Goal: Information Seeking & Learning: Learn about a topic

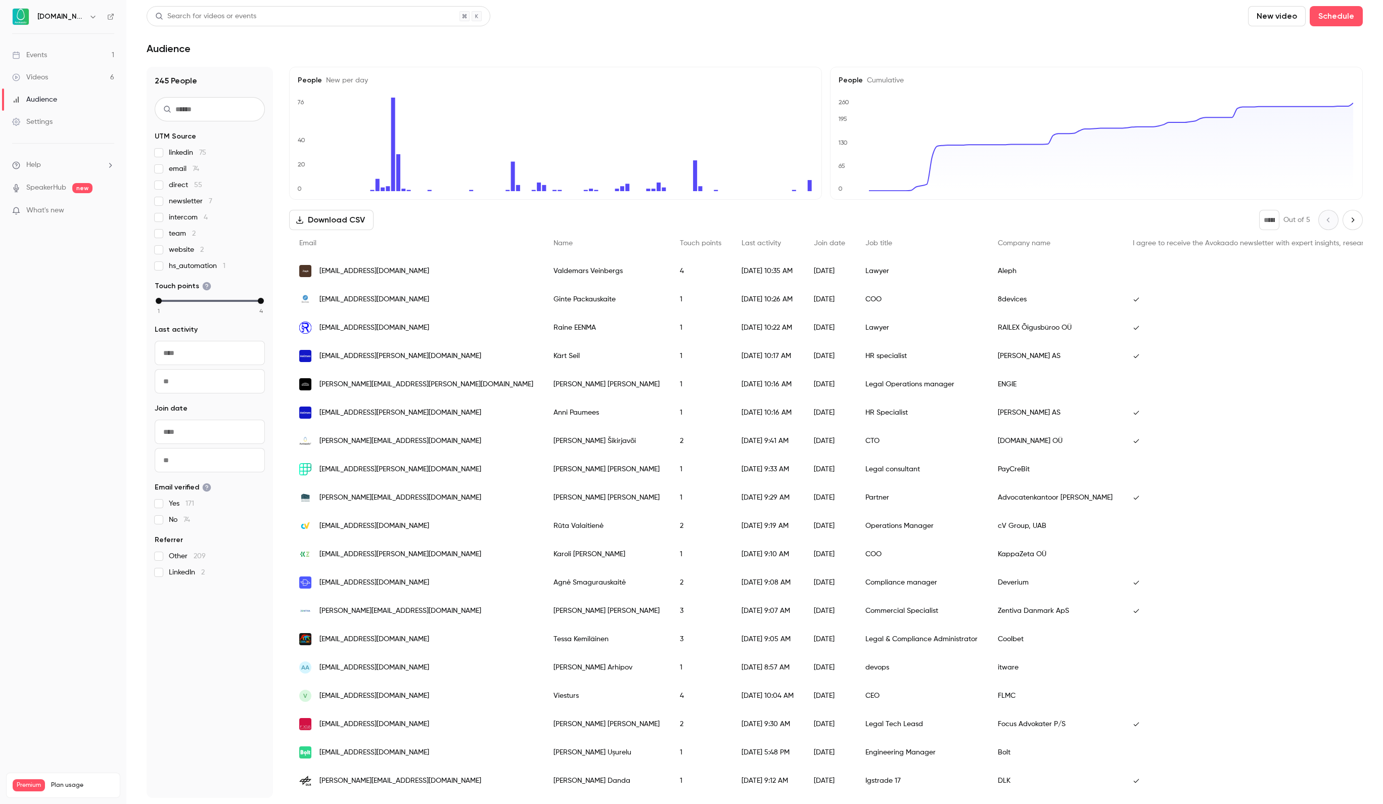
click at [84, 51] on link "Events 1" at bounding box center [63, 55] width 126 height 22
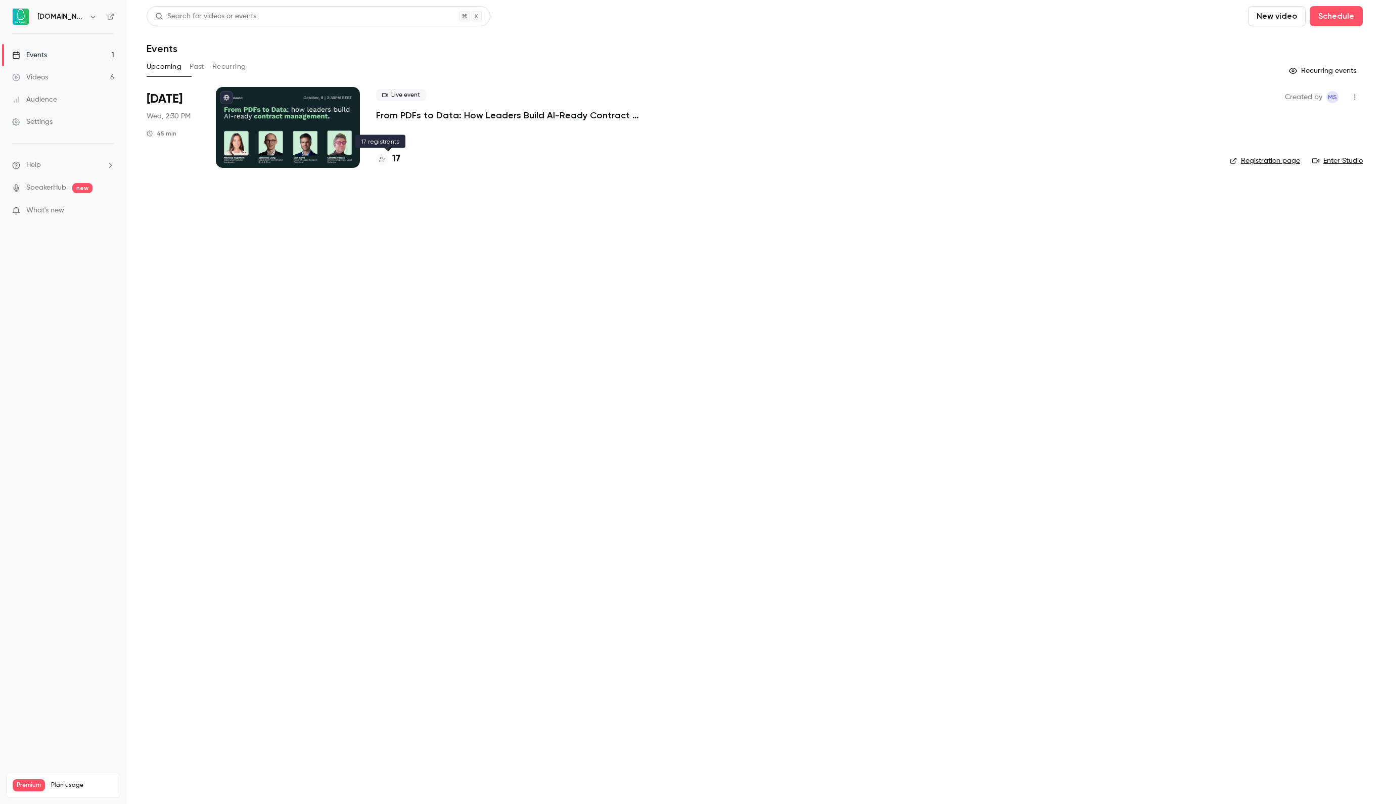
click at [396, 157] on h4 "17" at bounding box center [396, 159] width 8 height 14
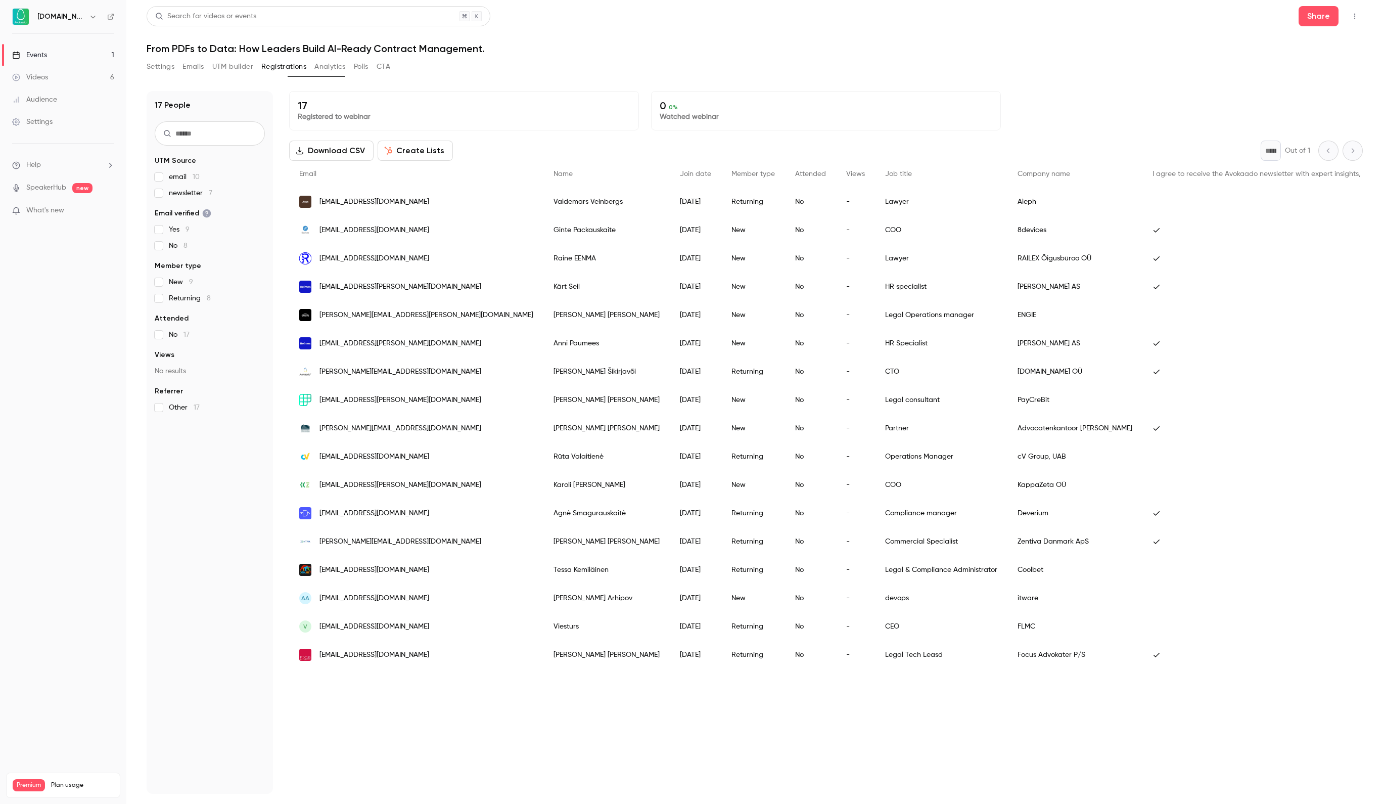
click at [70, 47] on link "Events 1" at bounding box center [63, 55] width 126 height 22
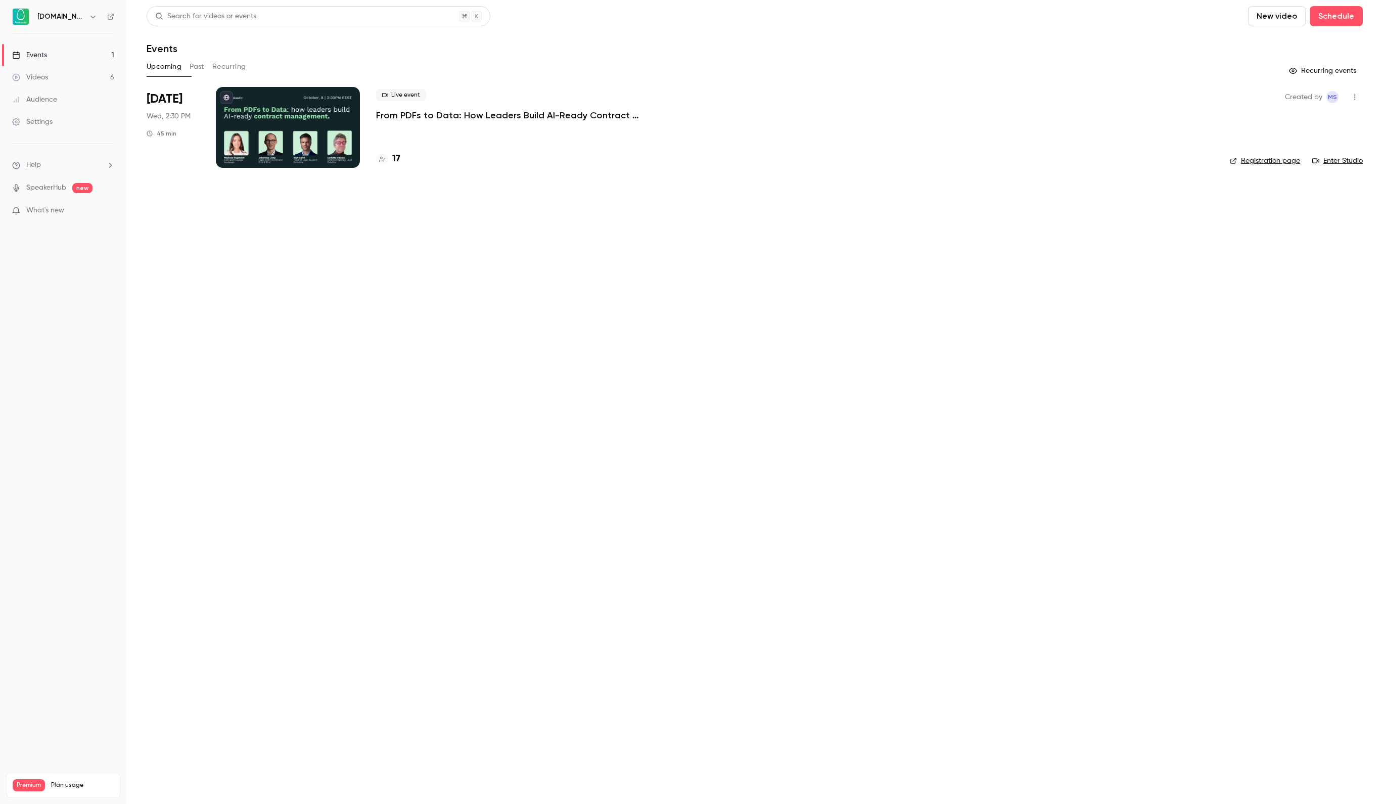
click at [387, 111] on p "From PDFs to Data: How Leaders Build AI-Ready Contract Management." at bounding box center [527, 115] width 303 height 12
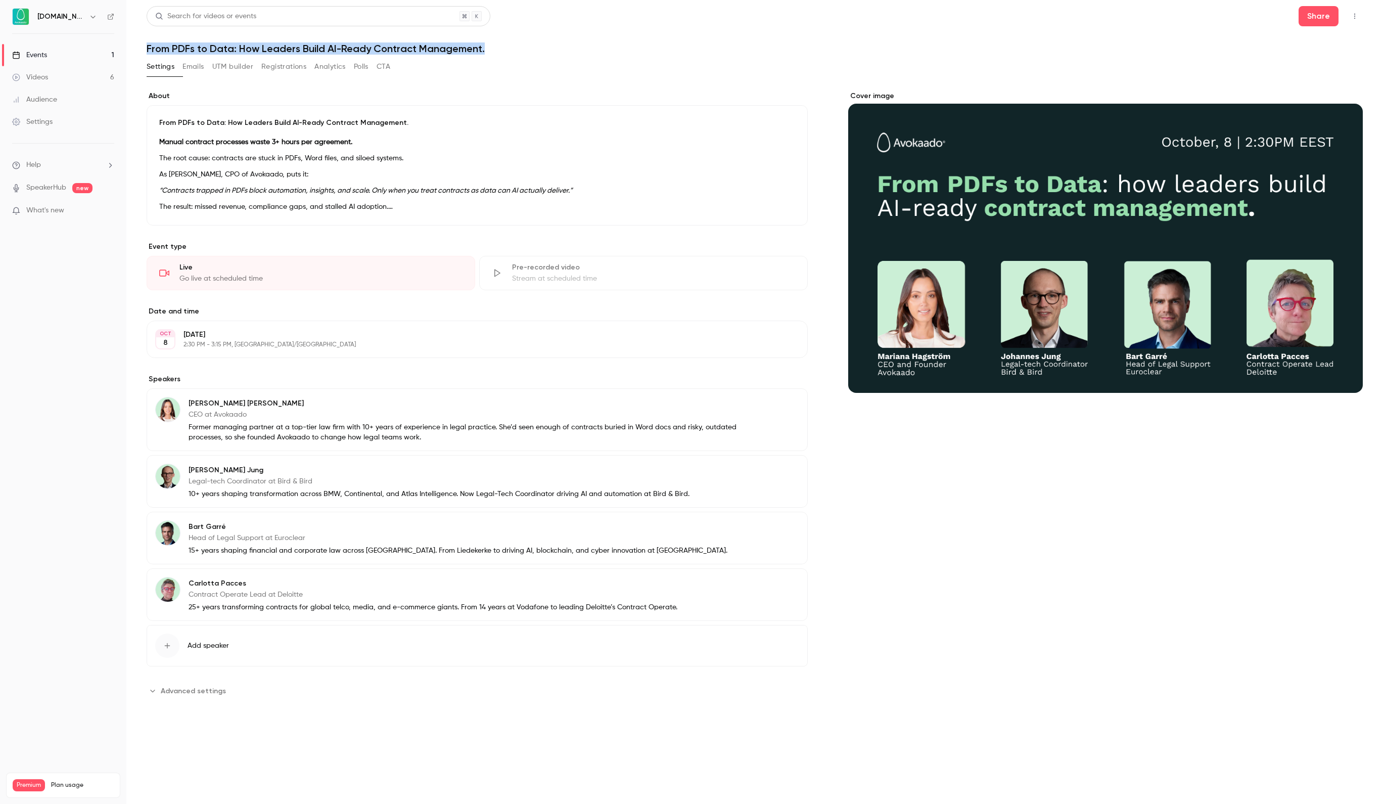
drag, startPoint x: 147, startPoint y: 47, endPoint x: 515, endPoint y: 48, distance: 368.0
click at [515, 48] on h1 "From PDFs to Data: How Leaders Build AI-Ready Contract Management." at bounding box center [755, 48] width 1216 height 12
copy h1 "From PDFs to Data: How Leaders Build AI-Ready Contract Management."
click at [253, 65] on button "UTM builder" at bounding box center [232, 67] width 41 height 16
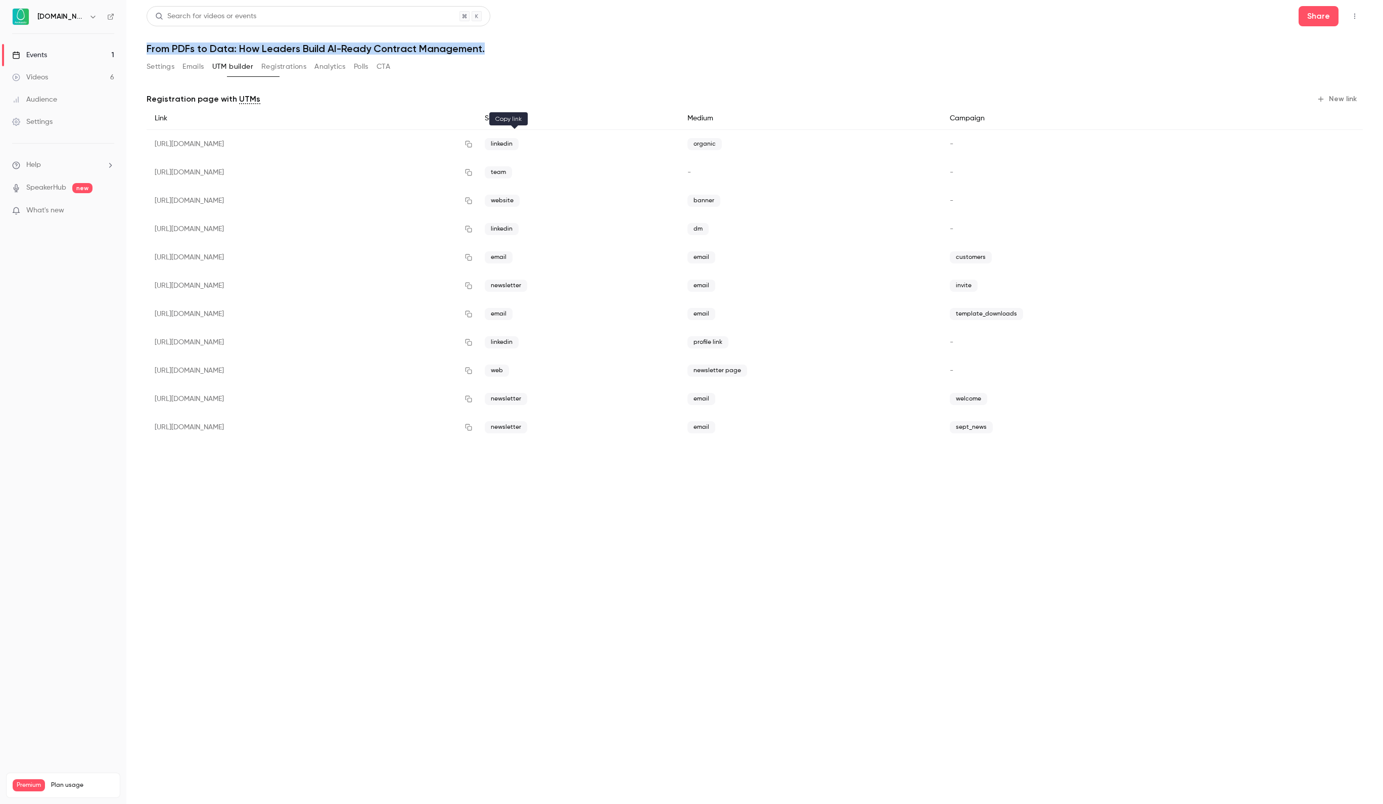
click at [473, 143] on icon "button" at bounding box center [469, 144] width 8 height 7
click at [166, 64] on button "Settings" at bounding box center [161, 67] width 28 height 16
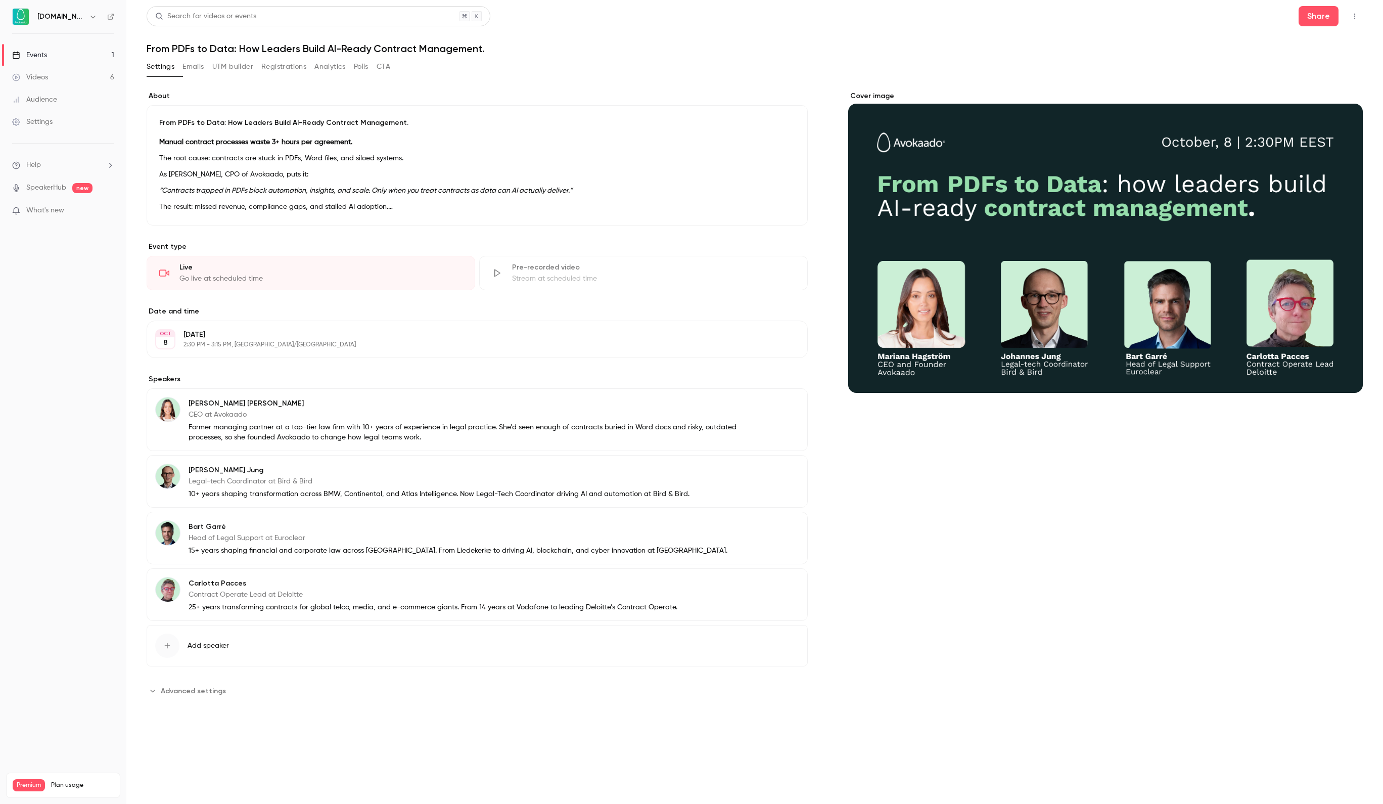
click at [435, 329] on li "Unlock AI scalability across legal and business processes" at bounding box center [485, 323] width 620 height 11
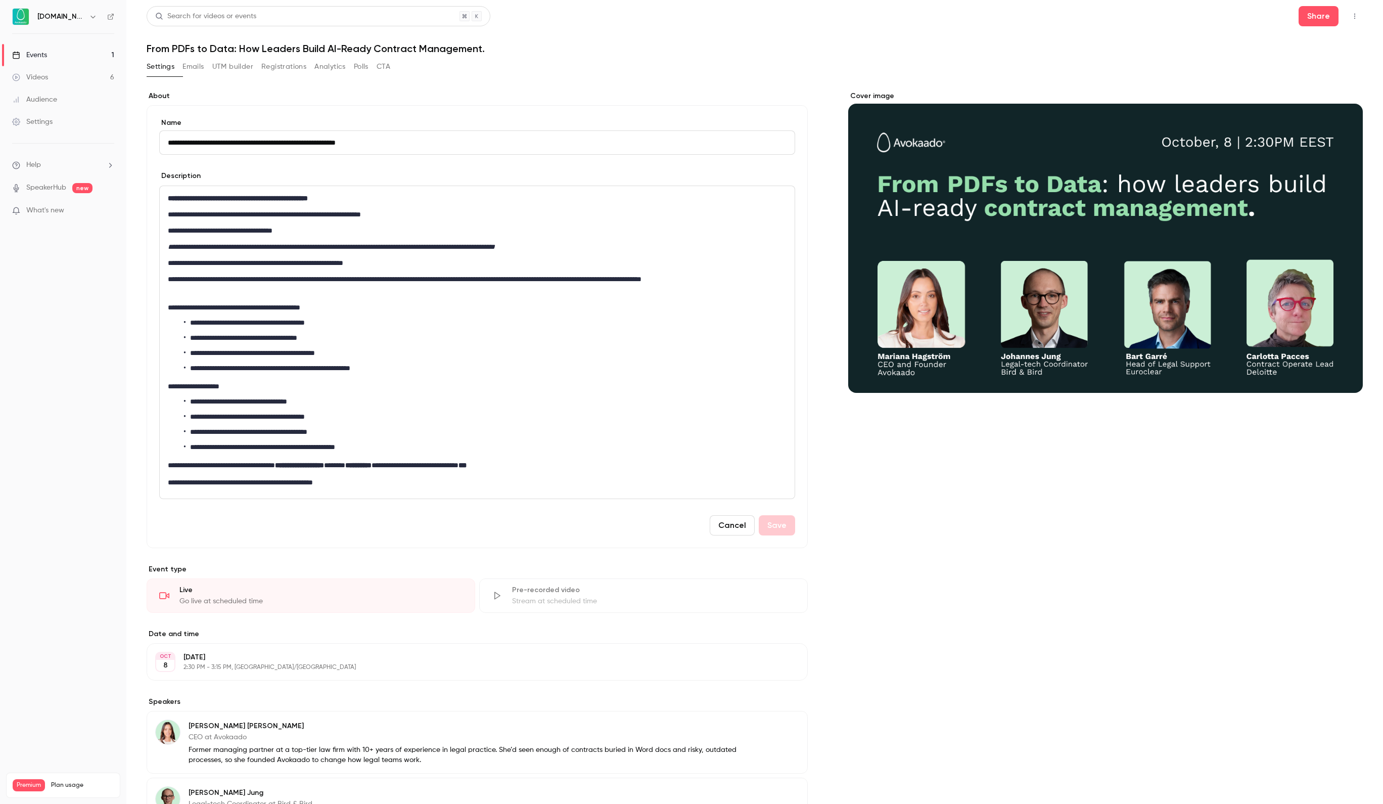
click at [435, 398] on div "**********" at bounding box center [477, 342] width 635 height 312
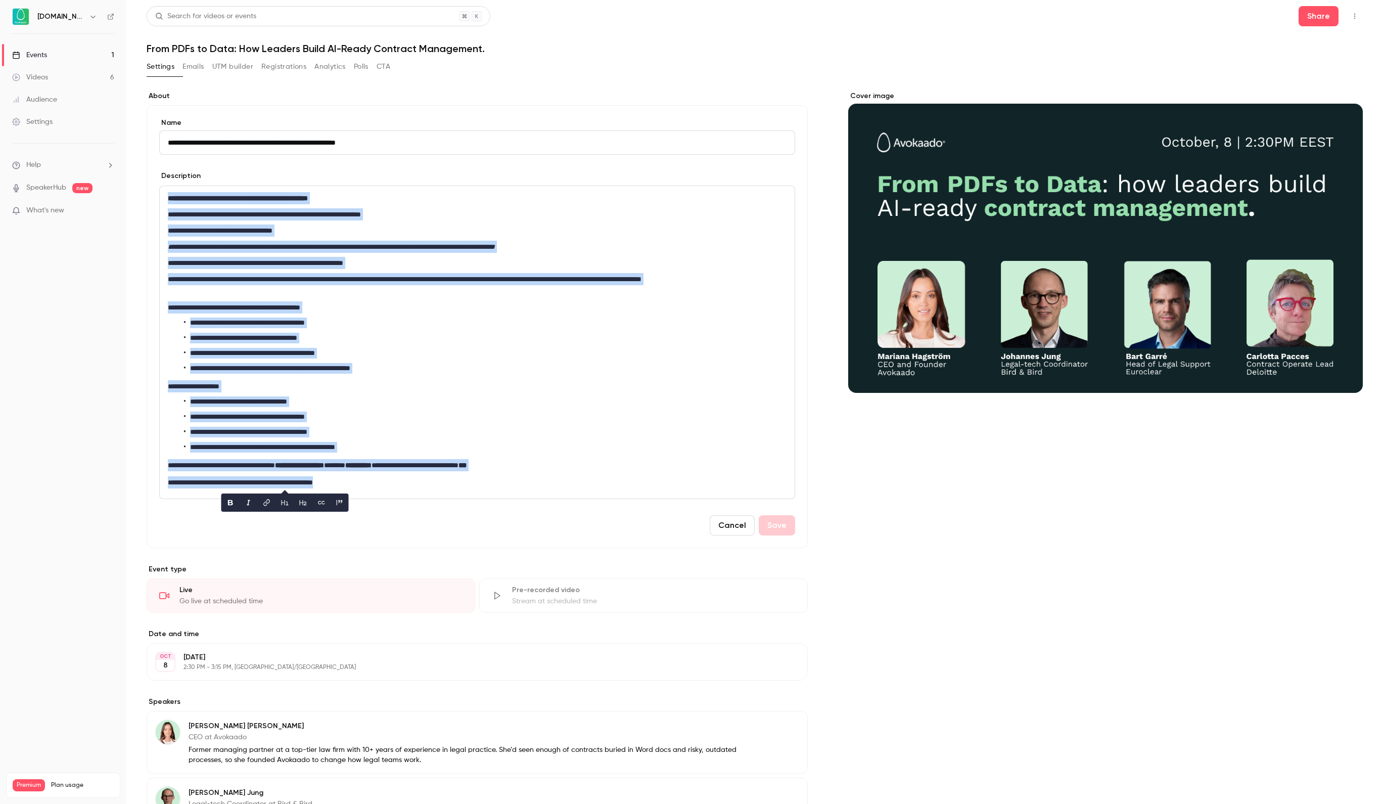
copy div "**********"
